Goal: Navigation & Orientation: Go to known website

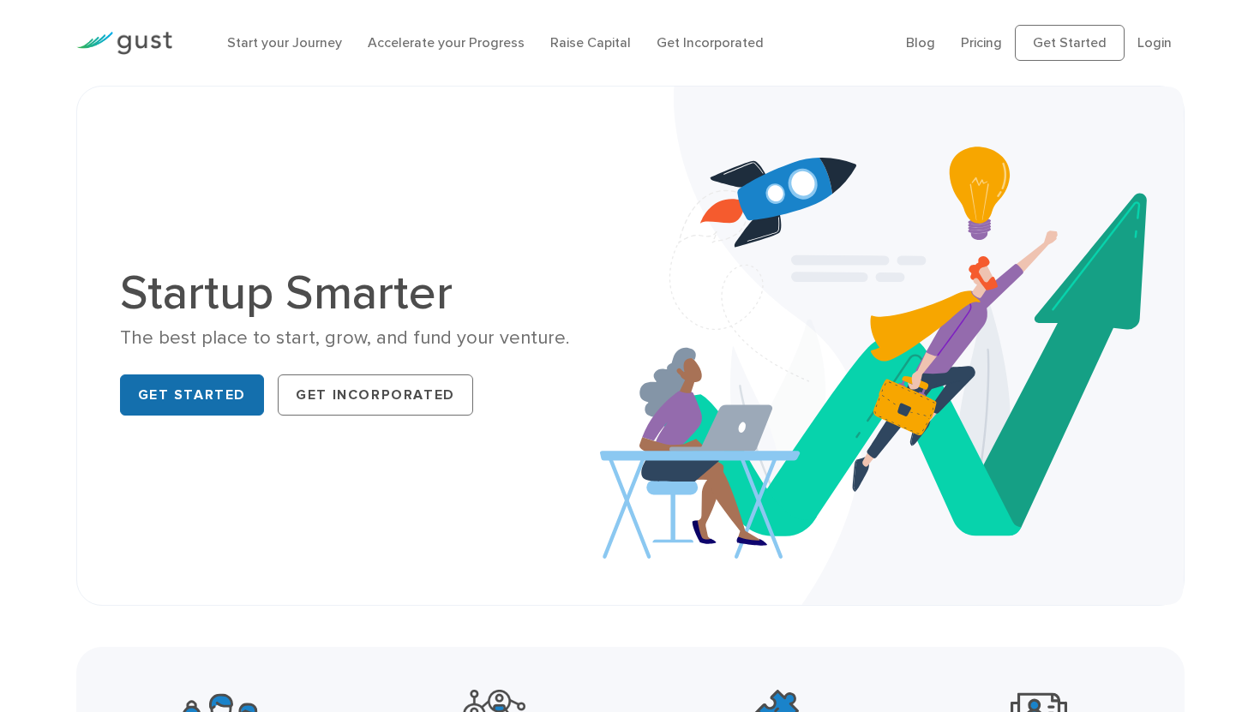
click at [212, 395] on link "Get Started" at bounding box center [192, 395] width 145 height 41
click at [1158, 33] on li "Login" at bounding box center [1154, 43] width 34 height 21
click at [1159, 41] on link "Login" at bounding box center [1154, 42] width 34 height 16
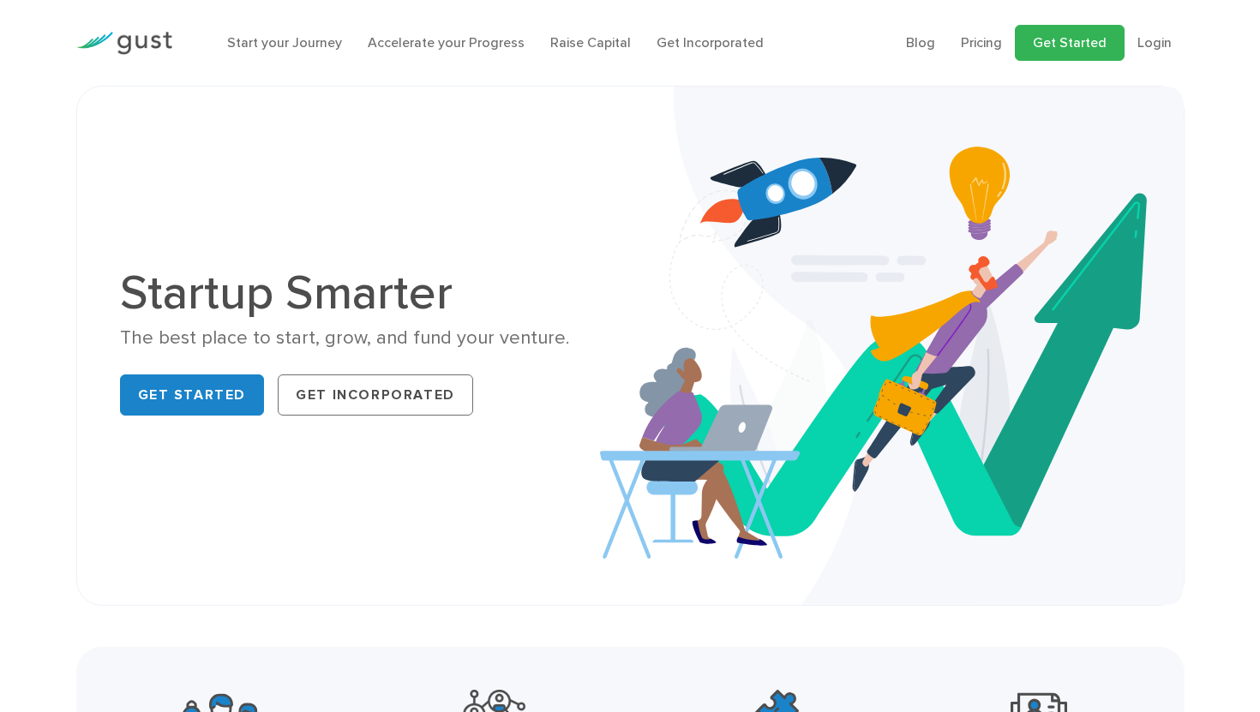
click at [1079, 45] on link "Get Started" at bounding box center [1070, 43] width 110 height 36
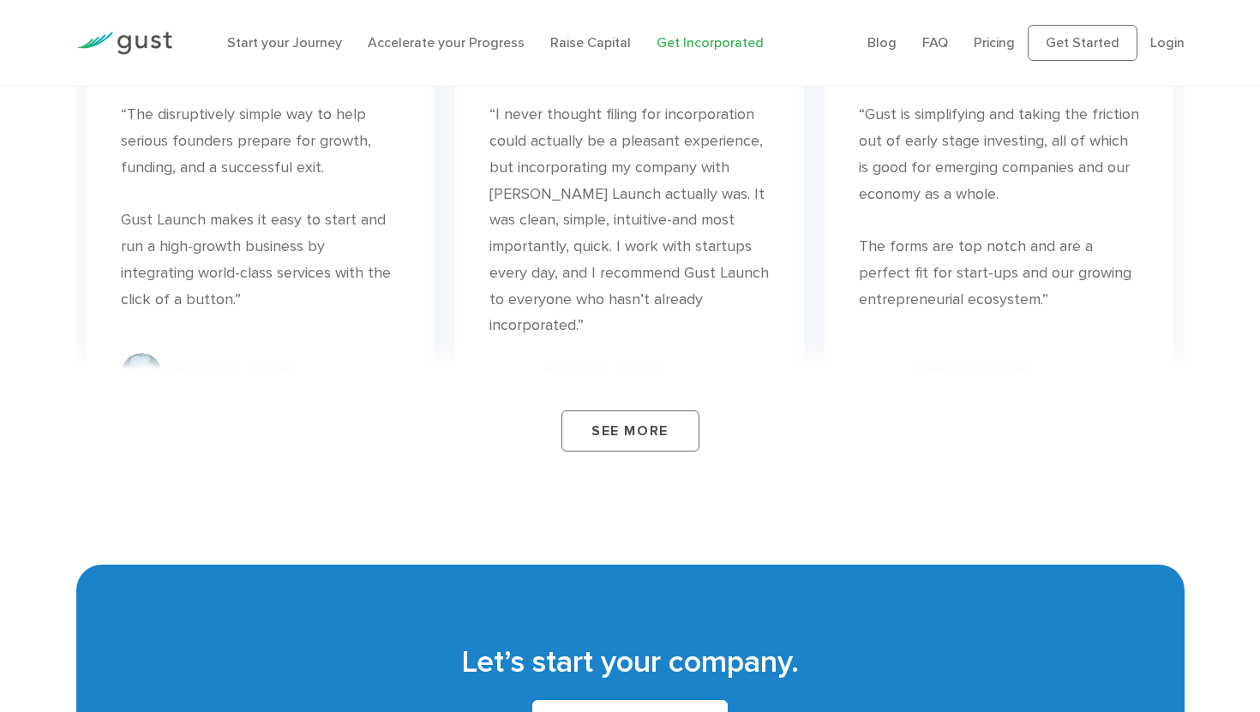
scroll to position [9882, 0]
